Goal: Task Accomplishment & Management: Manage account settings

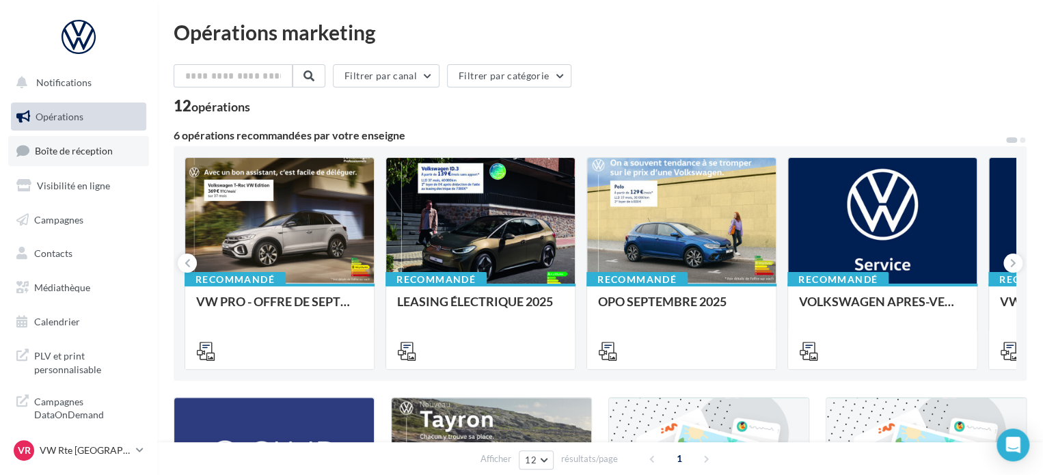
click at [90, 143] on link "Boîte de réception" at bounding box center [78, 150] width 141 height 29
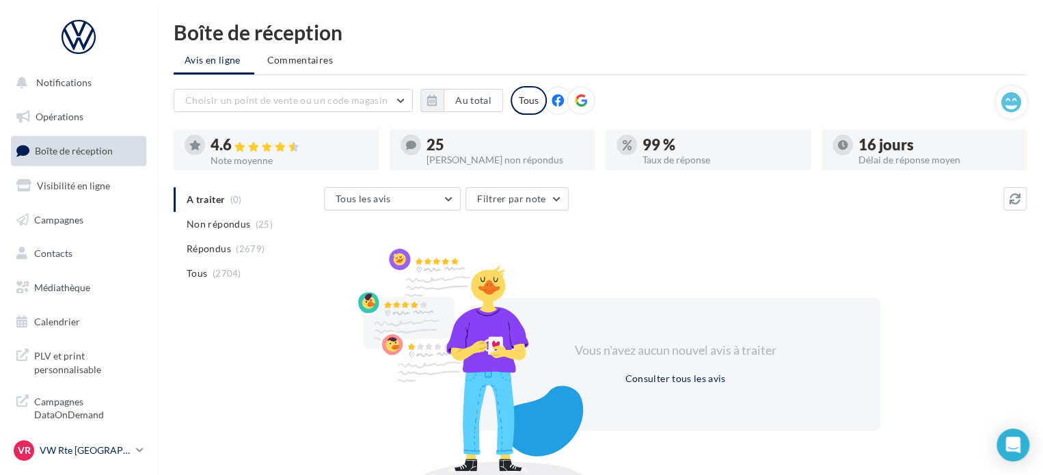
click at [93, 454] on p "VW Rte [GEOGRAPHIC_DATA]" at bounding box center [85, 451] width 91 height 14
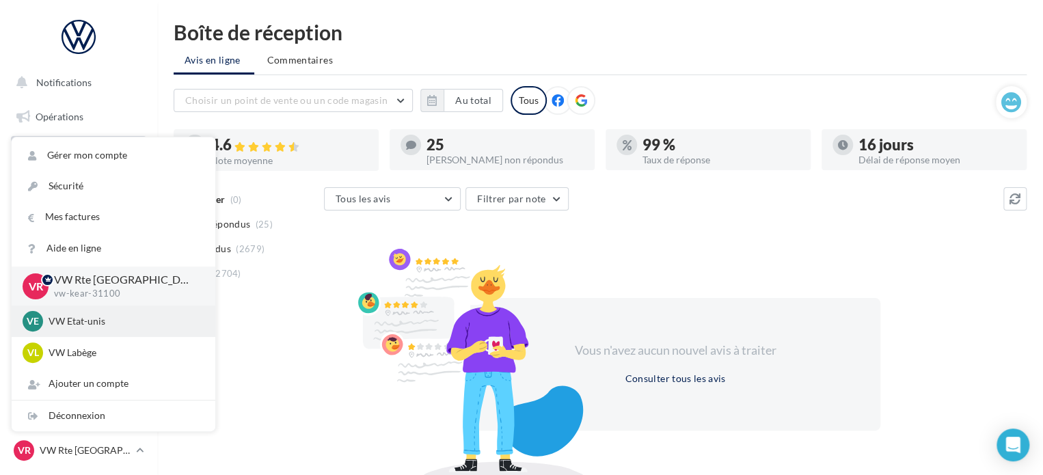
click at [107, 323] on p "VW Etat-unis" at bounding box center [124, 321] width 150 height 14
